Goal: Ask a question

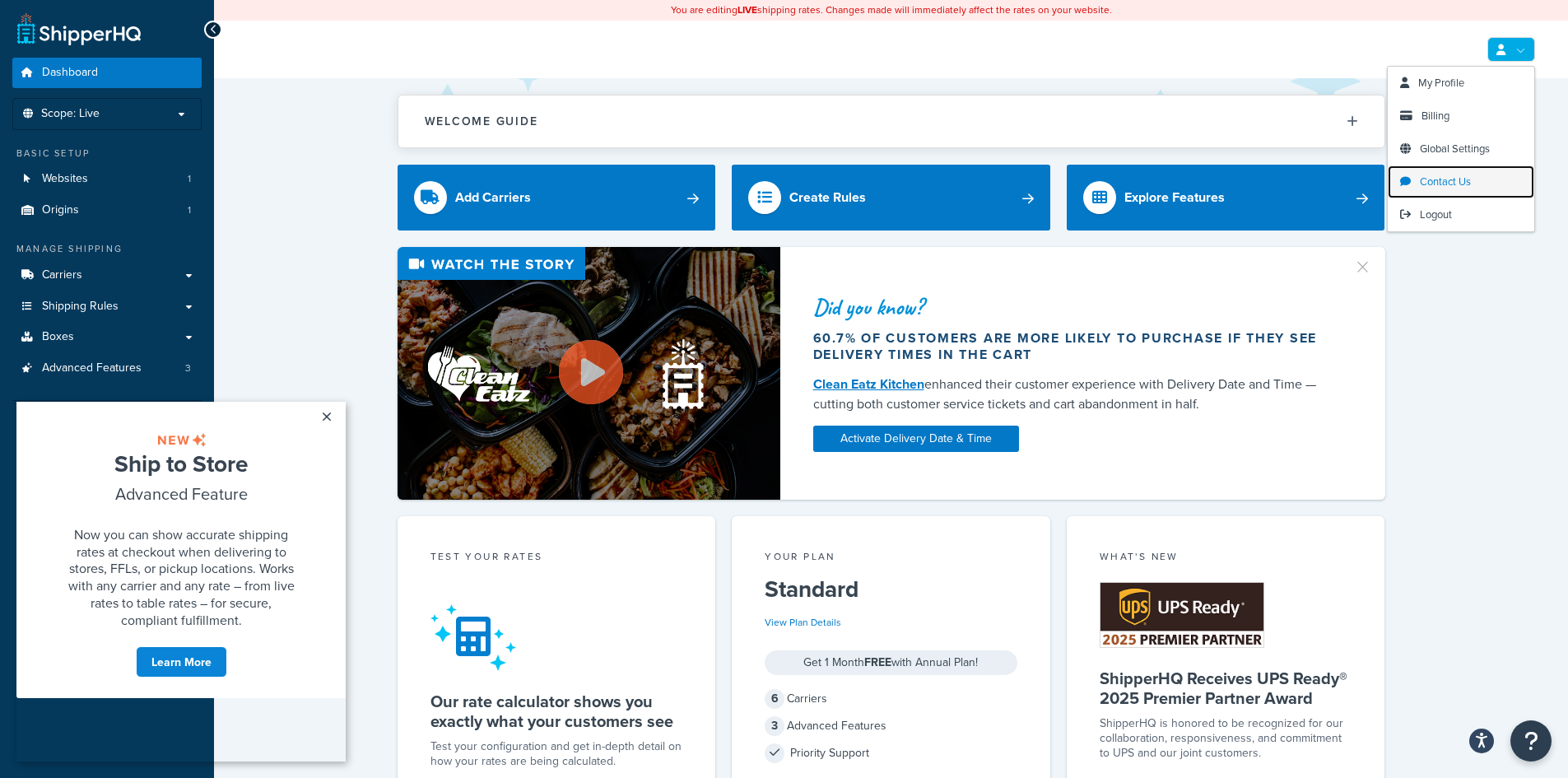
click at [1454, 179] on span "Contact Us" at bounding box center [1444, 181] width 51 height 15
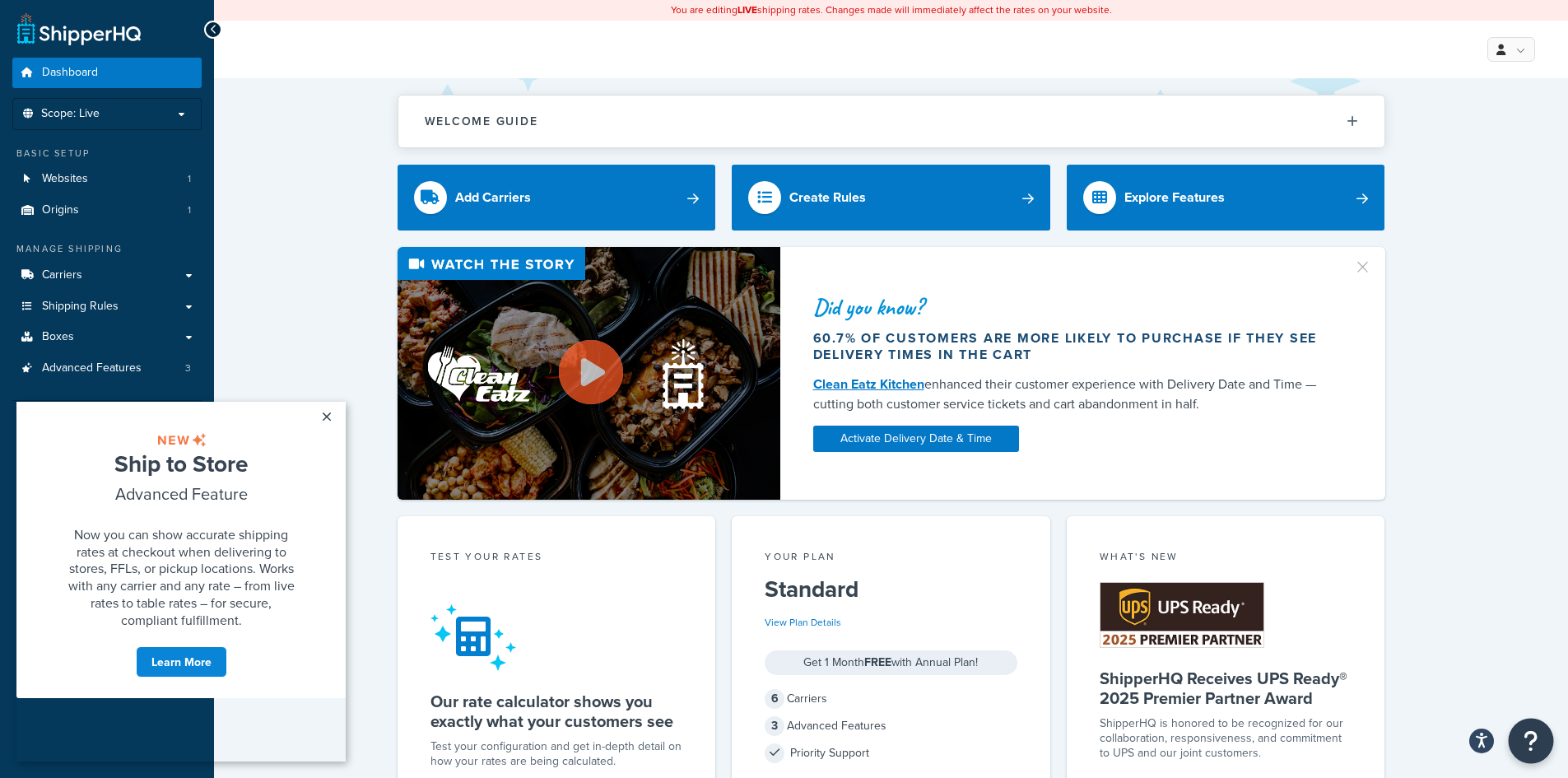
click at [1526, 741] on icon "Open Resource Center" at bounding box center [1531, 740] width 15 height 23
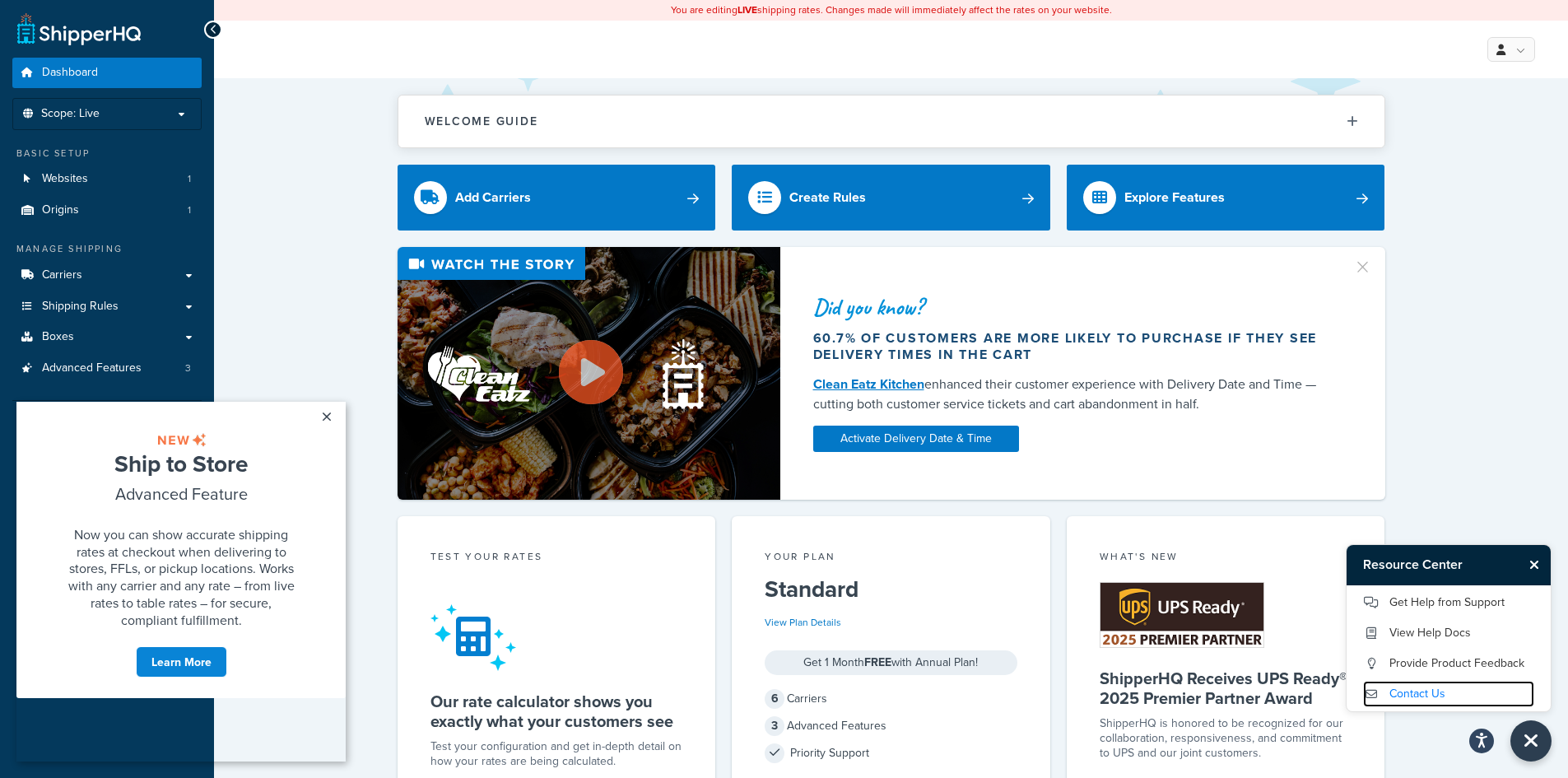
click at [1475, 693] on link "Contact Us" at bounding box center [1449, 693] width 172 height 27
click at [1420, 600] on link "Get Help from Support" at bounding box center [1449, 602] width 172 height 27
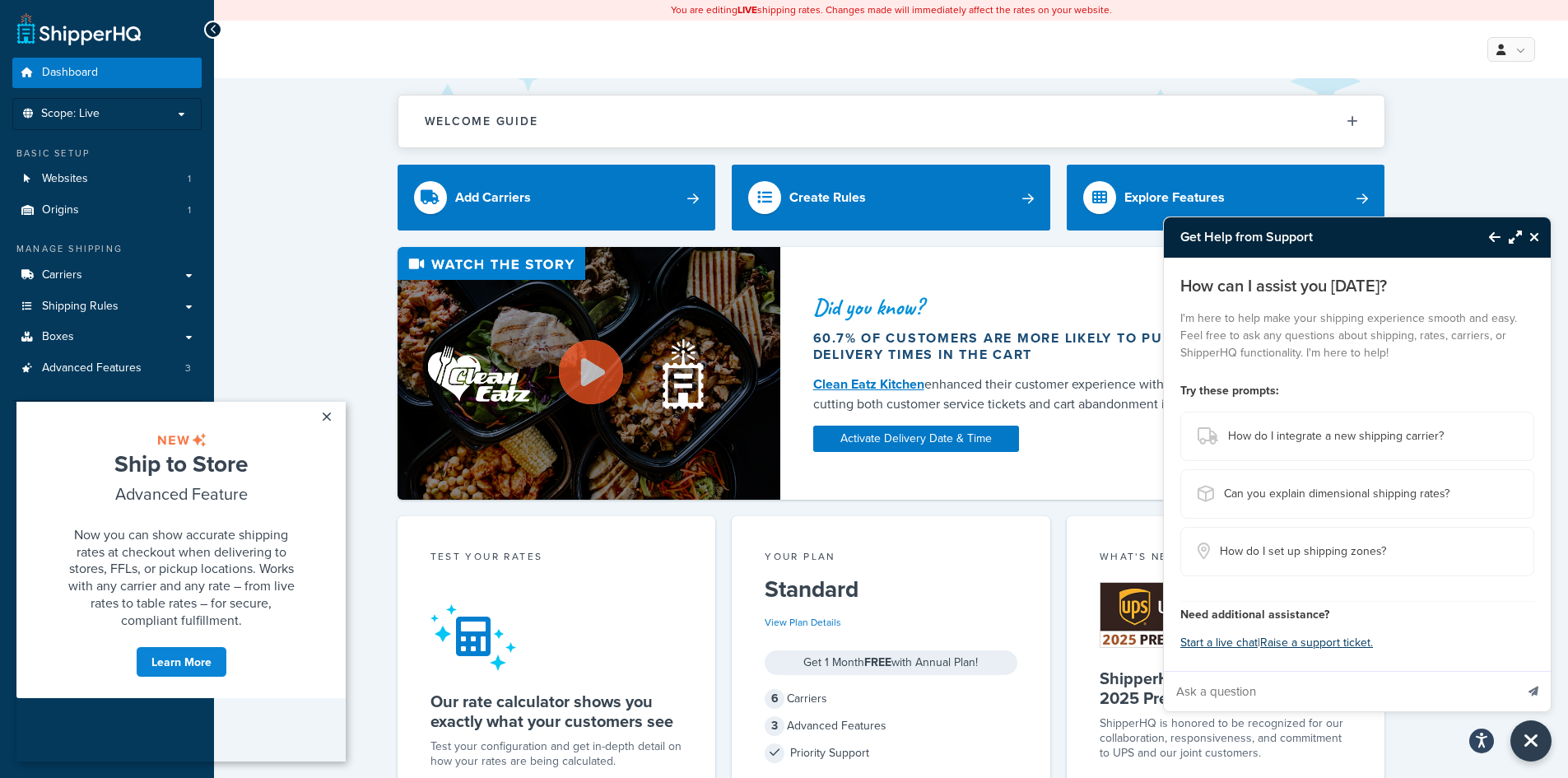
click at [1263, 696] on input "Ask a question" at bounding box center [1339, 691] width 351 height 39
type input "W"
type input "Did something happen last night that turned off ShipperHQ on our website?"
click at [1516, 671] on button "Send message" at bounding box center [1533, 691] width 34 height 40
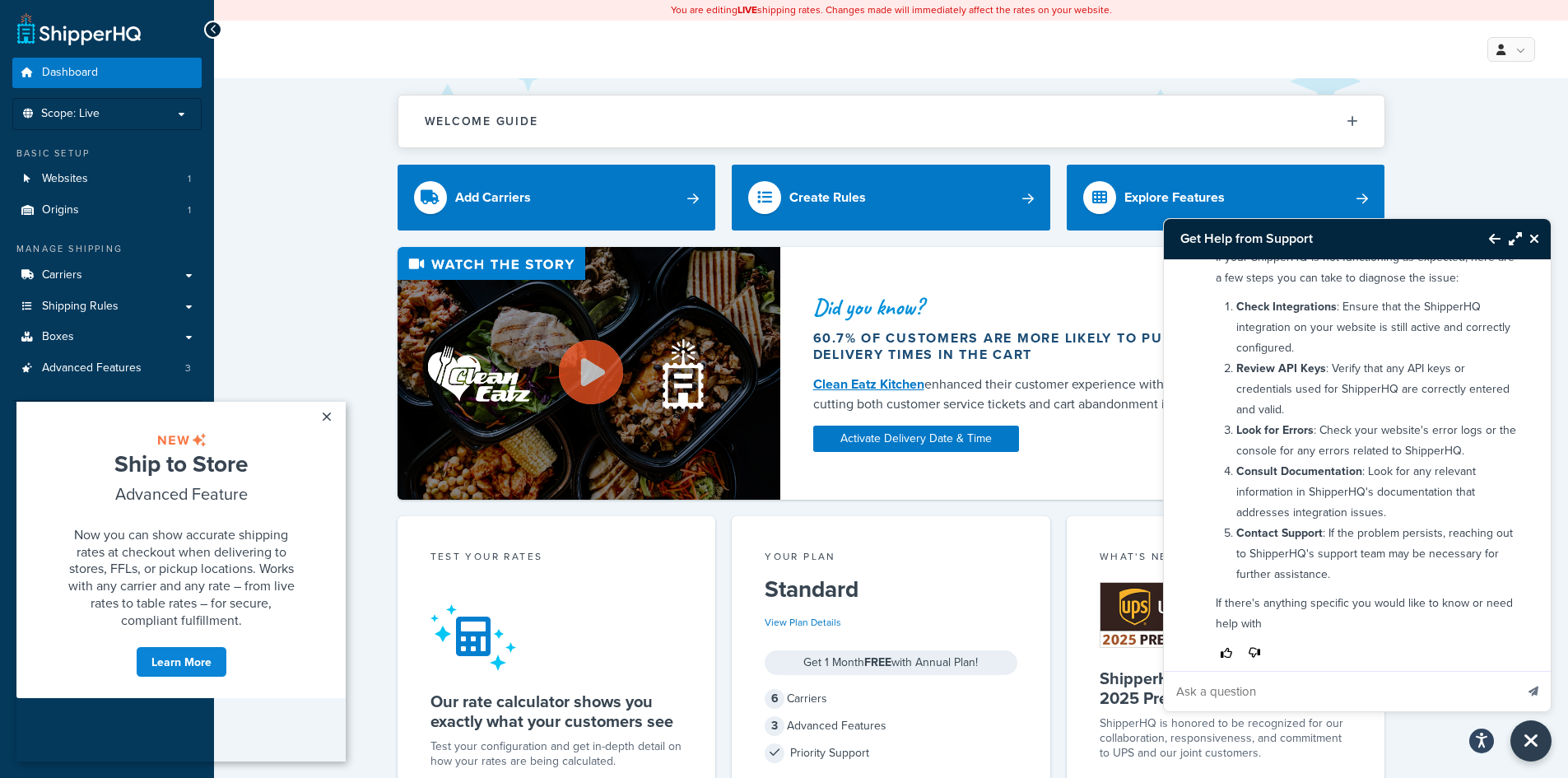
scroll to position [245, 0]
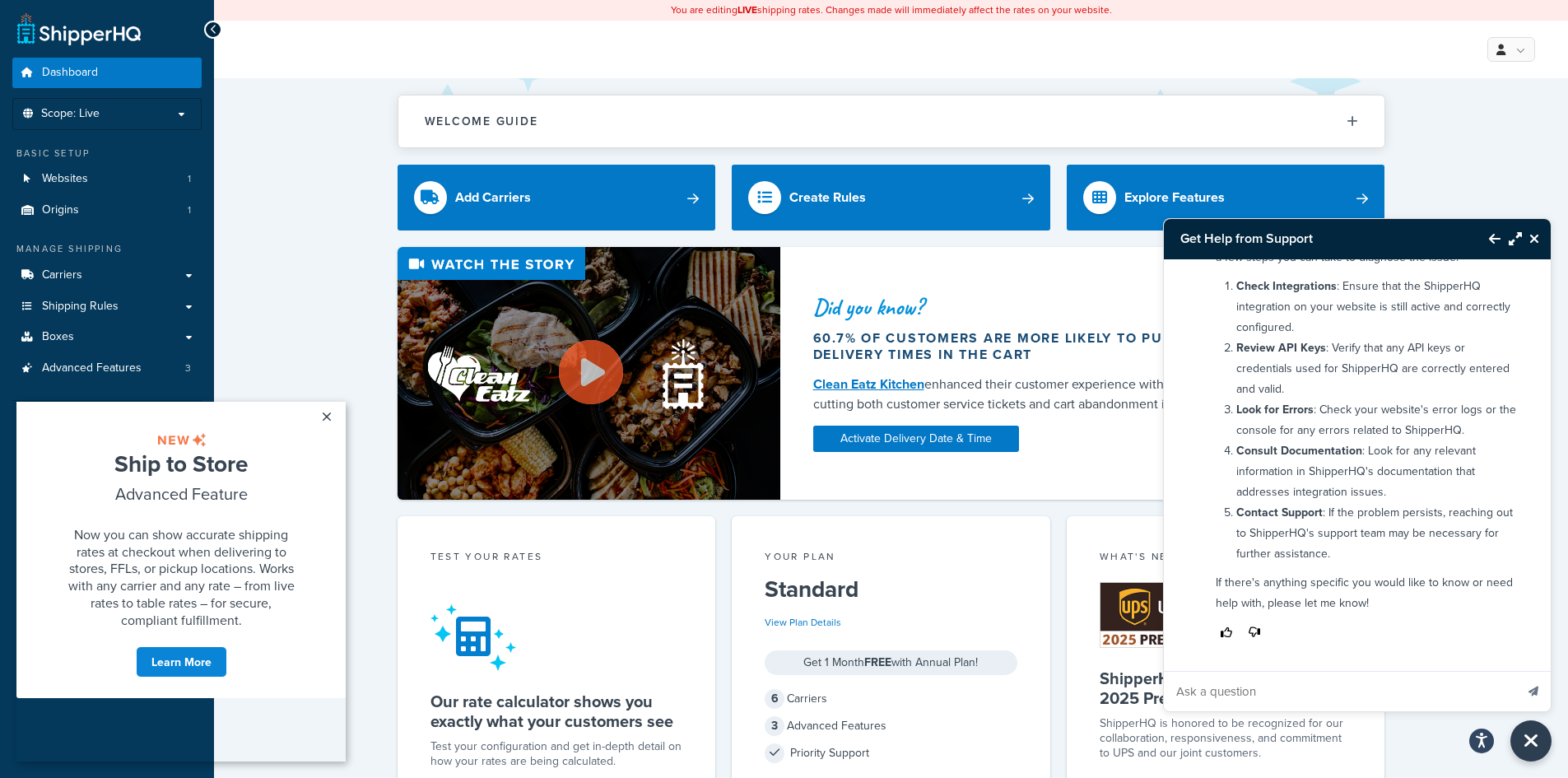
click at [1316, 693] on input "Ask a question" at bounding box center [1339, 691] width 351 height 39
type input "Talk to rep"
click at [1516, 671] on button "Send message" at bounding box center [1533, 691] width 34 height 40
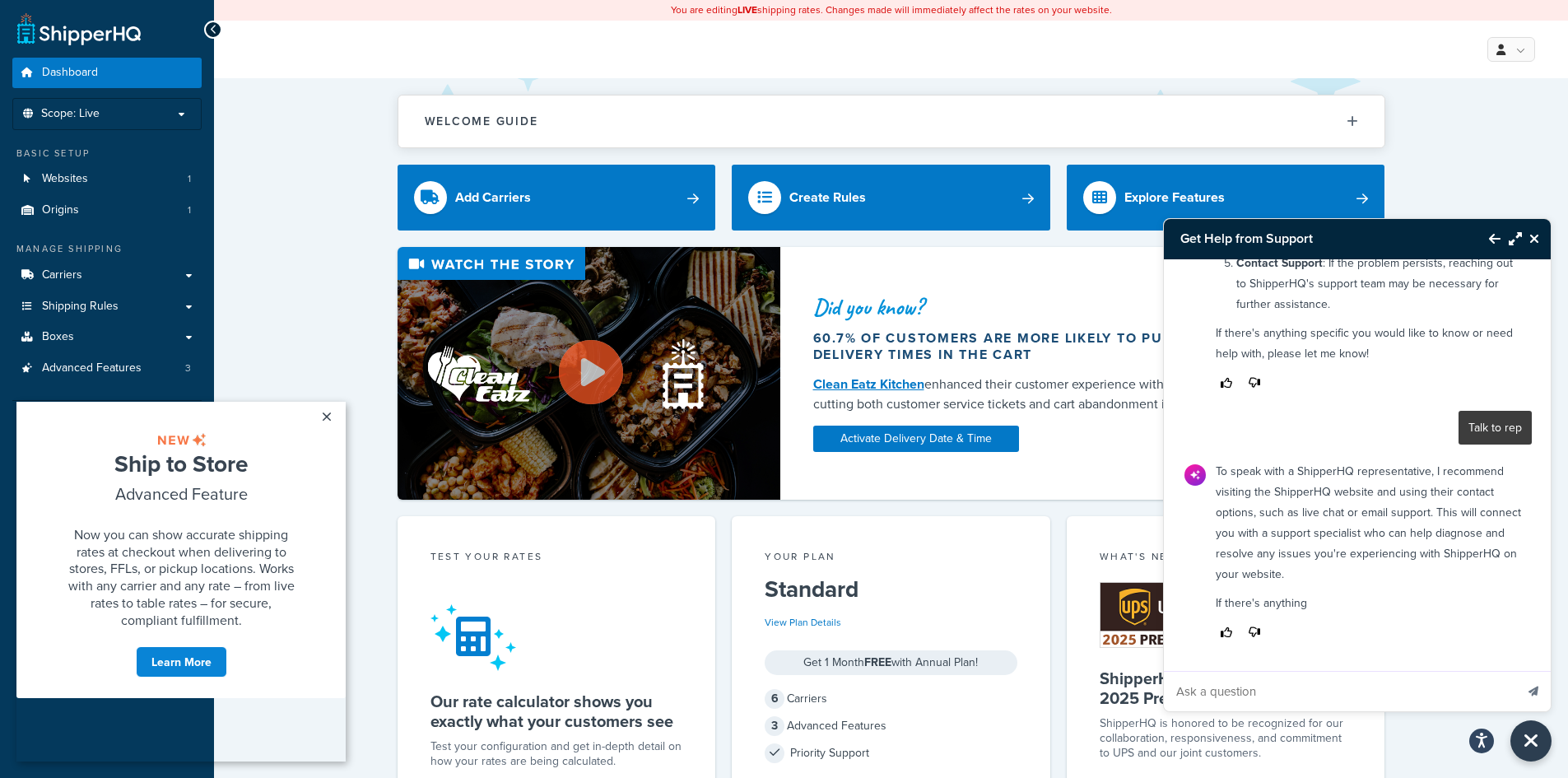
scroll to position [516, 0]
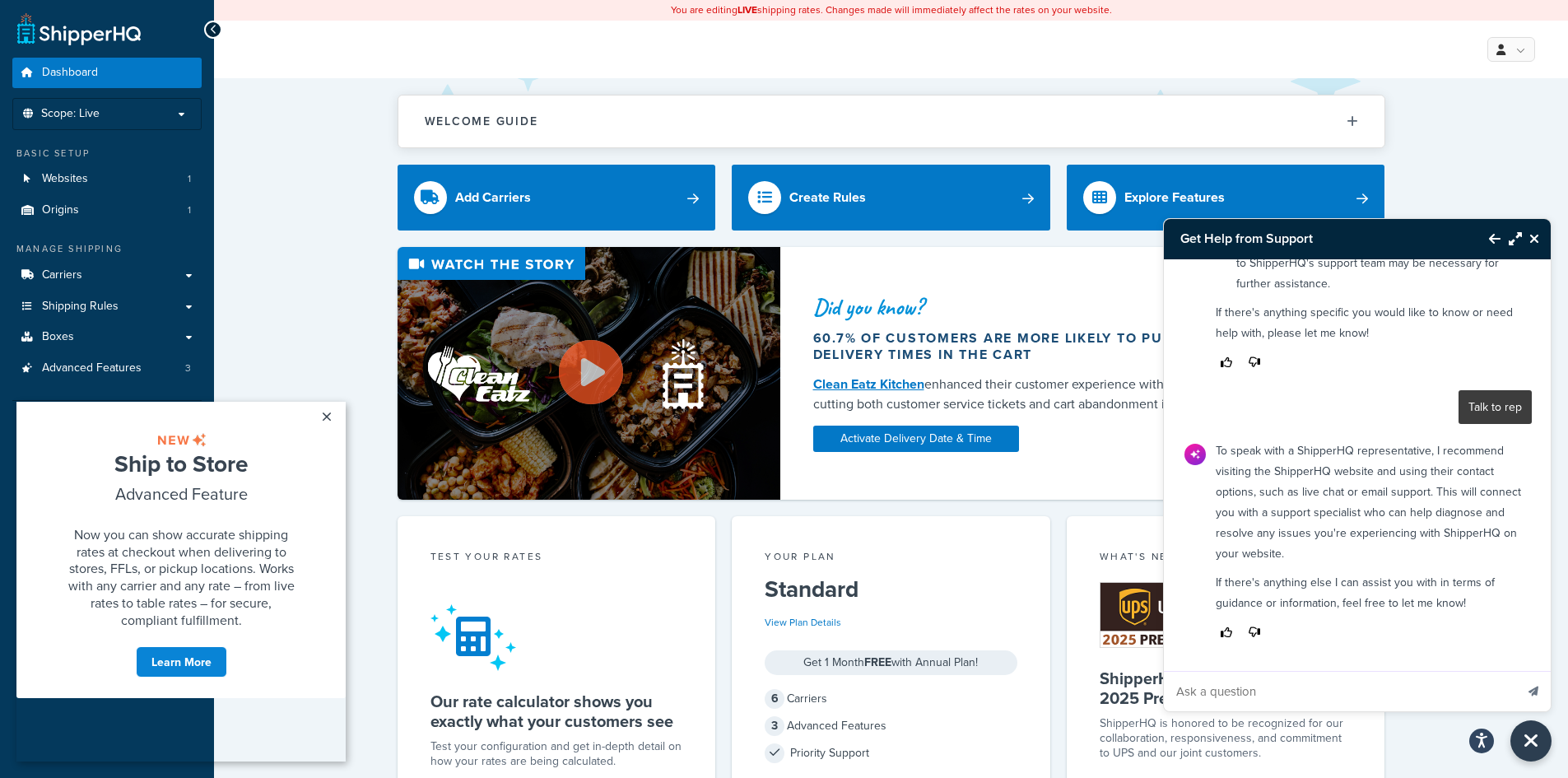
click at [1317, 693] on input "Ask a question" at bounding box center [1339, 691] width 351 height 39
type input "I thought live chat was a function here"
click at [1516, 671] on button "Send message" at bounding box center [1533, 691] width 34 height 40
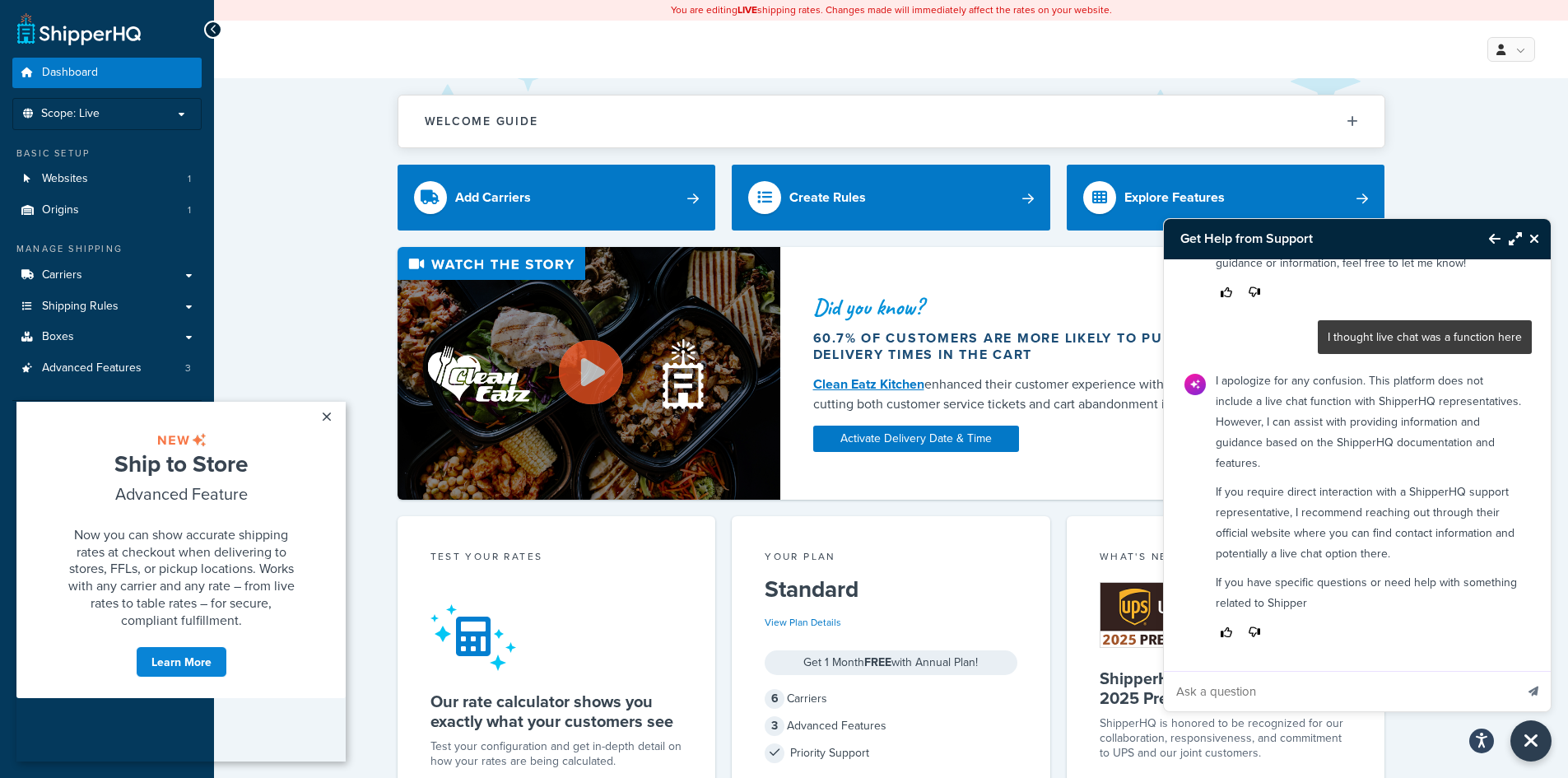
scroll to position [876, 0]
